Goal: Information Seeking & Learning: Find specific fact

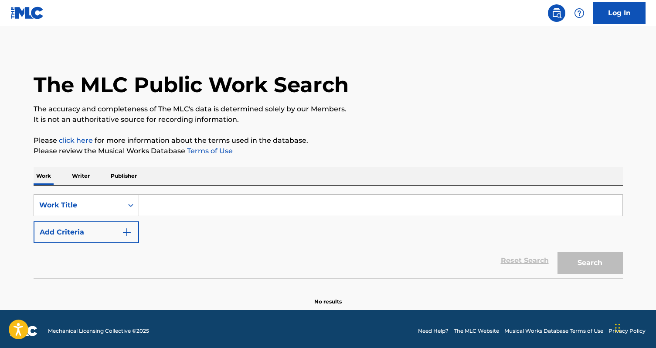
click at [159, 201] on input "Search Form" at bounding box center [381, 205] width 484 height 21
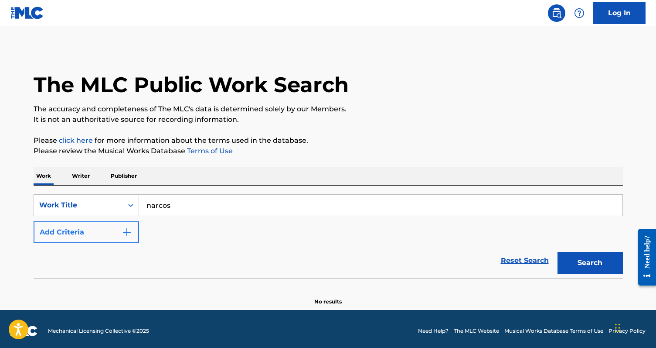
type input "narcos"
click at [558, 252] on button "Search" at bounding box center [590, 263] width 65 height 22
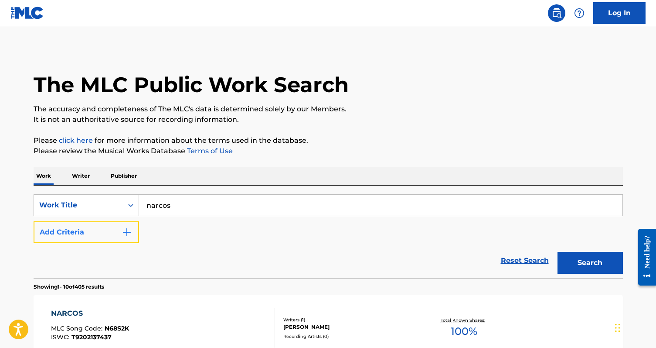
click at [100, 236] on button "Add Criteria" at bounding box center [87, 232] width 106 height 22
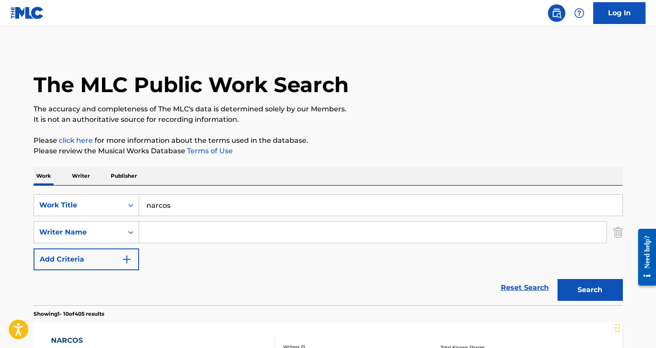
click at [163, 239] on input "Search Form" at bounding box center [373, 232] width 468 height 21
type input "[PERSON_NAME]"
click at [558, 279] on button "Search" at bounding box center [590, 290] width 65 height 22
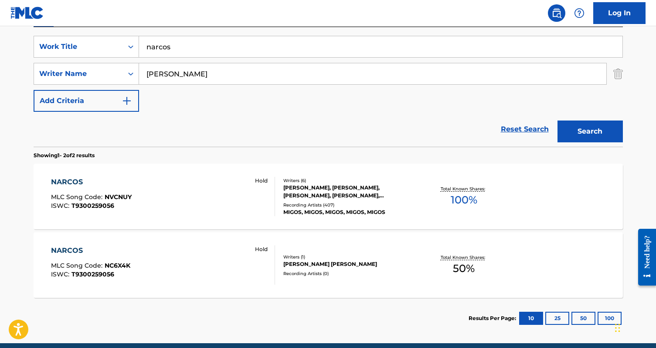
scroll to position [159, 0]
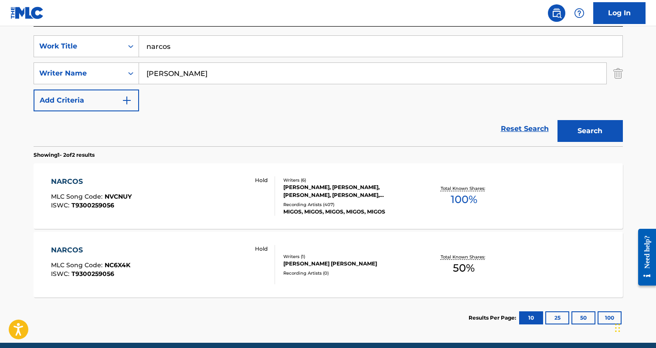
click at [225, 203] on div "NARCOS MLC Song Code : NVCNUY ISWC : T9300259056 Hold" at bounding box center [163, 195] width 224 height 39
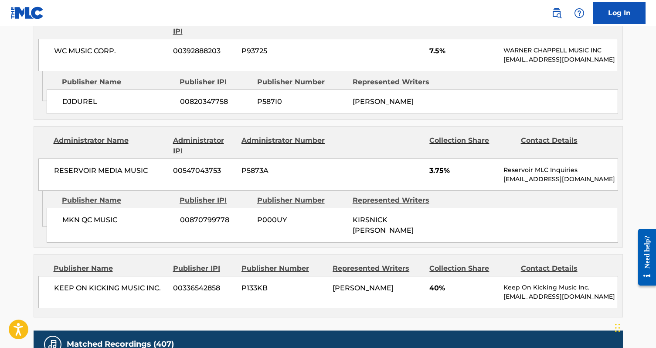
scroll to position [1448, 0]
